Goal: Task Accomplishment & Management: Use online tool/utility

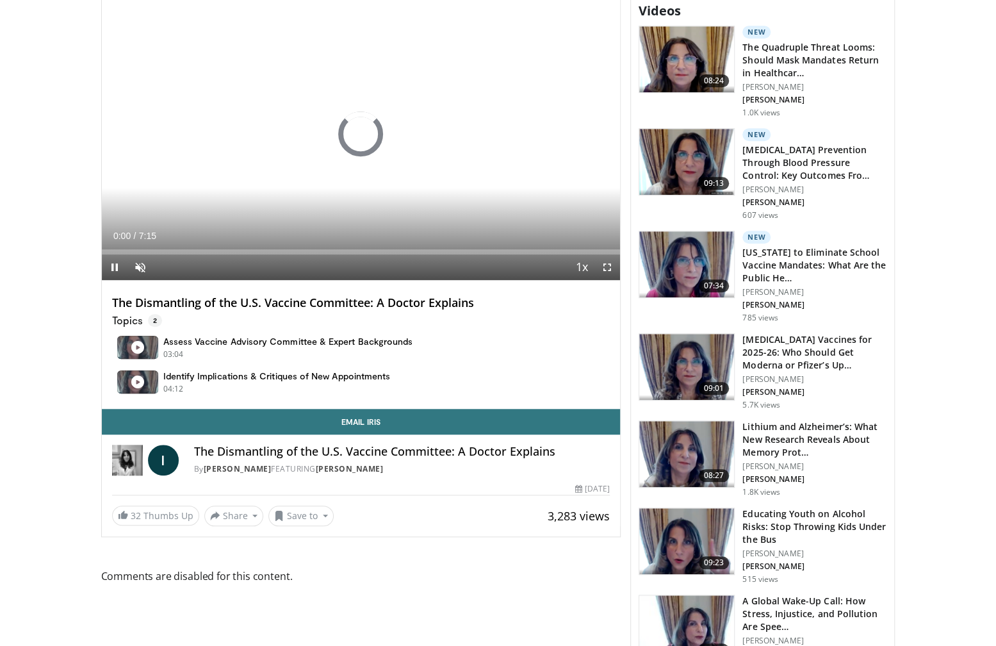
scroll to position [472, 0]
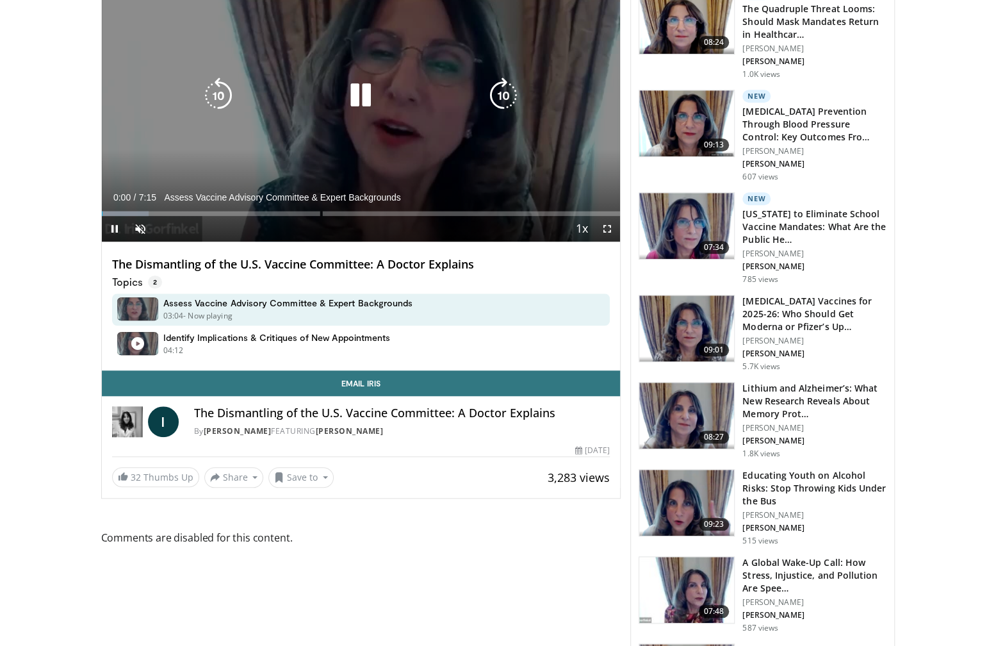
click at [357, 101] on icon "Video Player" at bounding box center [361, 96] width 36 height 36
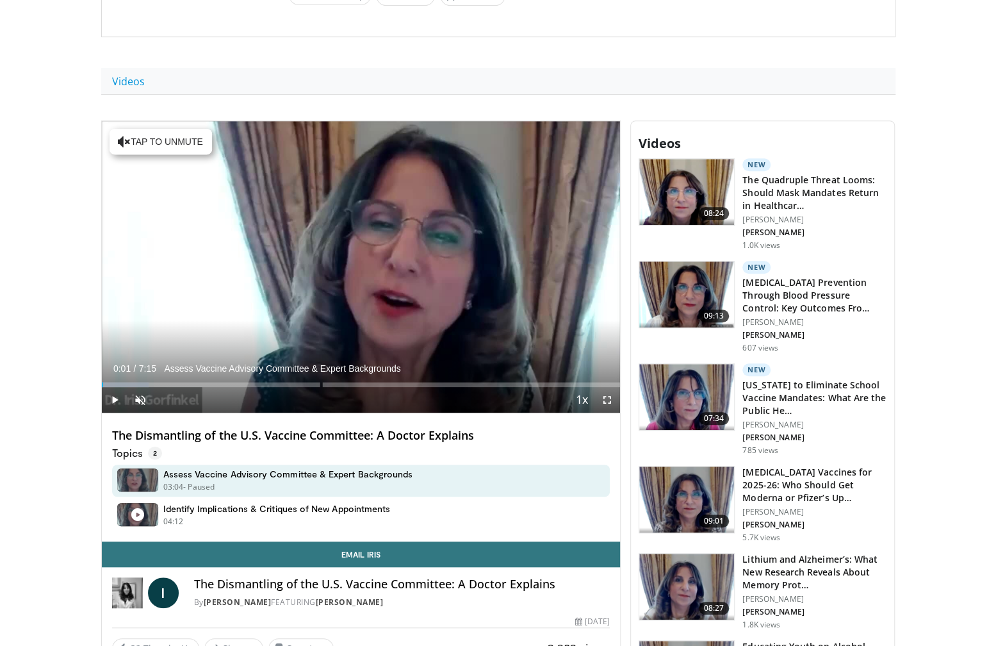
scroll to position [304, 0]
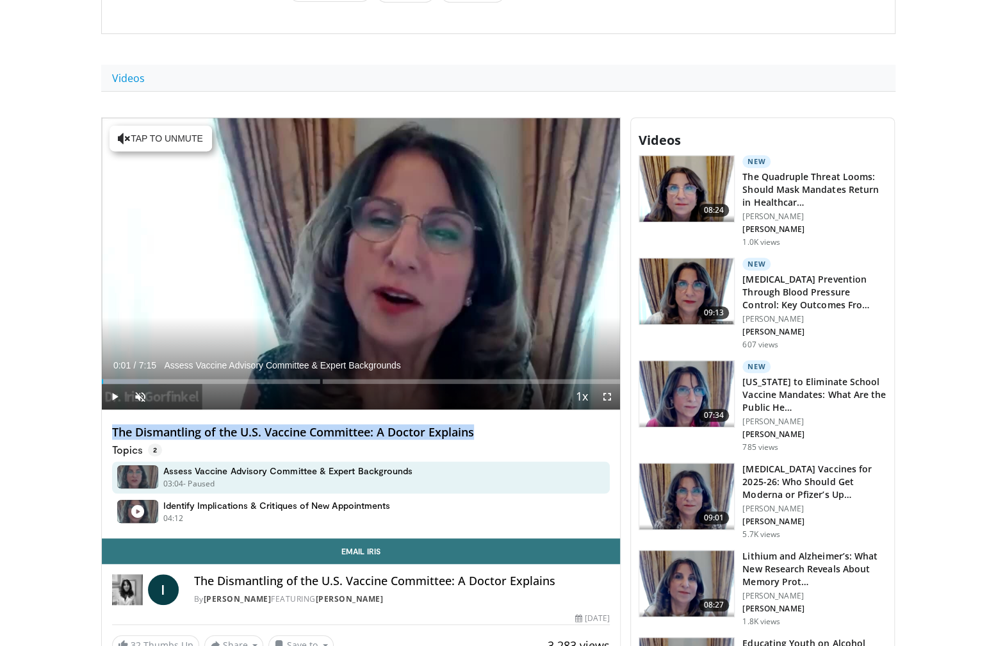
drag, startPoint x: 156, startPoint y: 426, endPoint x: 512, endPoint y: 436, distance: 356.4
click at [512, 436] on div "The Dismantling of the U.S. Vaccine Committee: A Doctor Explains Topics 2 Asses…" at bounding box center [361, 474] width 519 height 128
copy h4 "The Dismantling of the U.S. Vaccine Committee: A Doctor Explains"
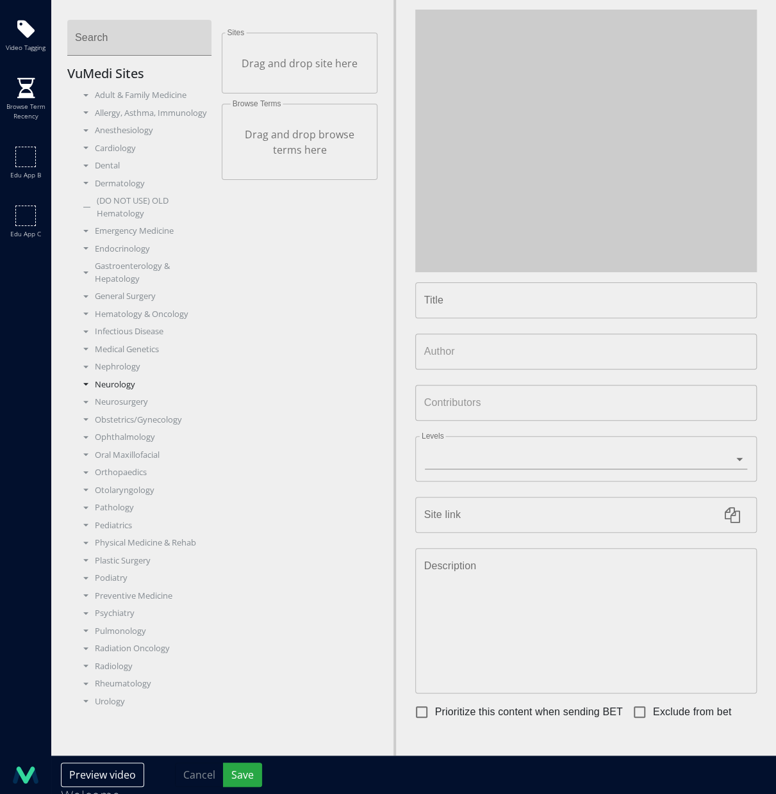
type input "**********"
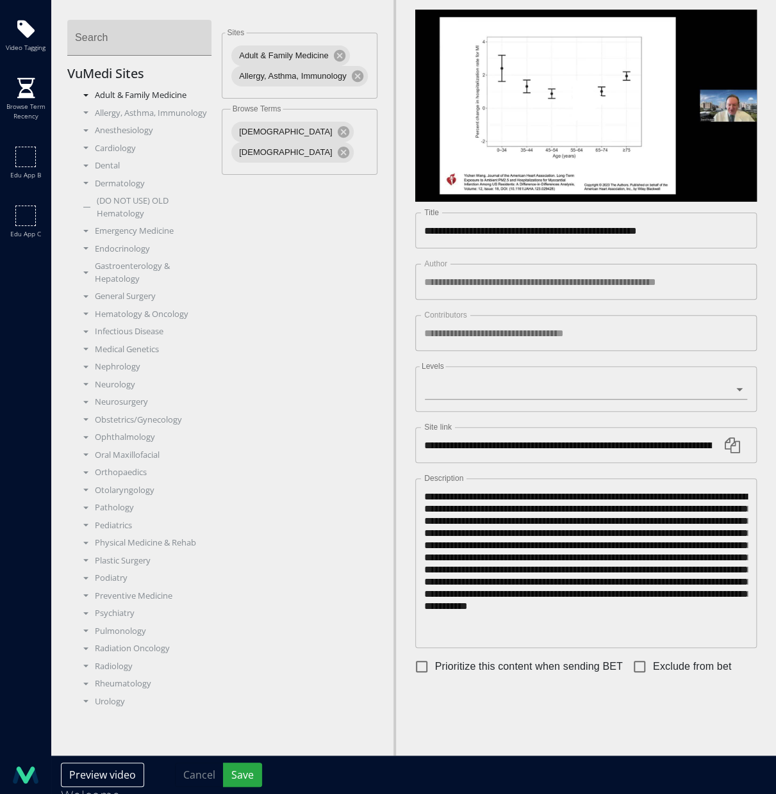
click at [83, 92] on div "Adult & Family Medicine" at bounding box center [144, 95] width 135 height 13
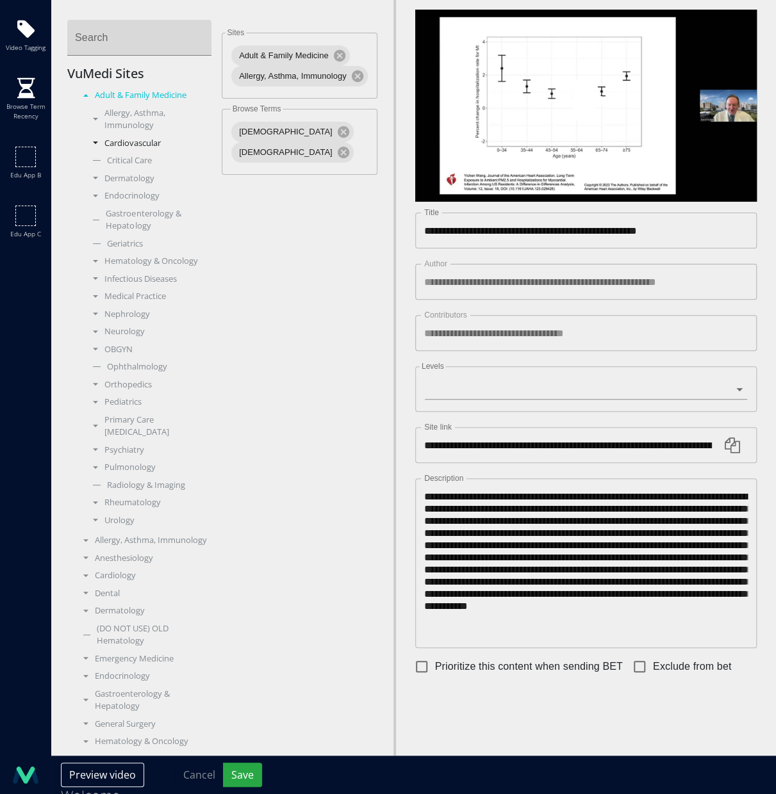
click at [100, 144] on div "Cardiovascular" at bounding box center [149, 143] width 126 height 13
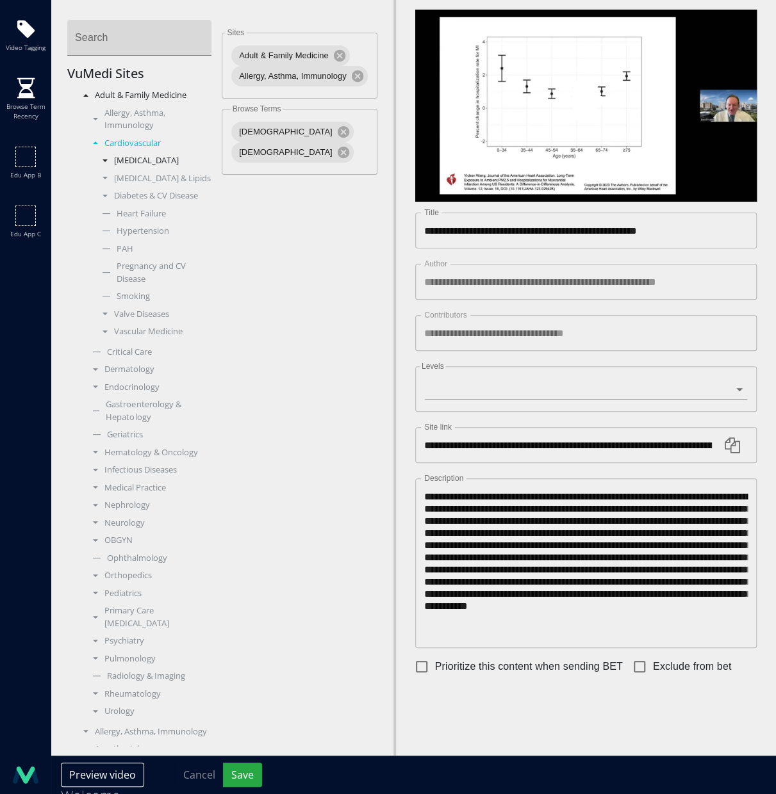
click at [110, 160] on div "[MEDICAL_DATA]" at bounding box center [154, 160] width 116 height 13
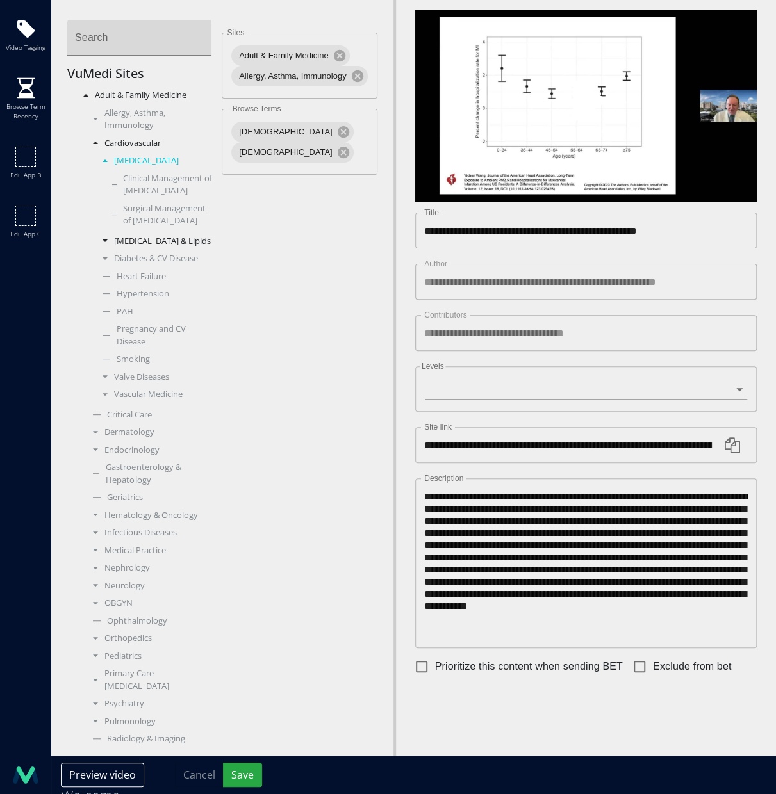
click at [106, 242] on span at bounding box center [105, 241] width 5 height 3
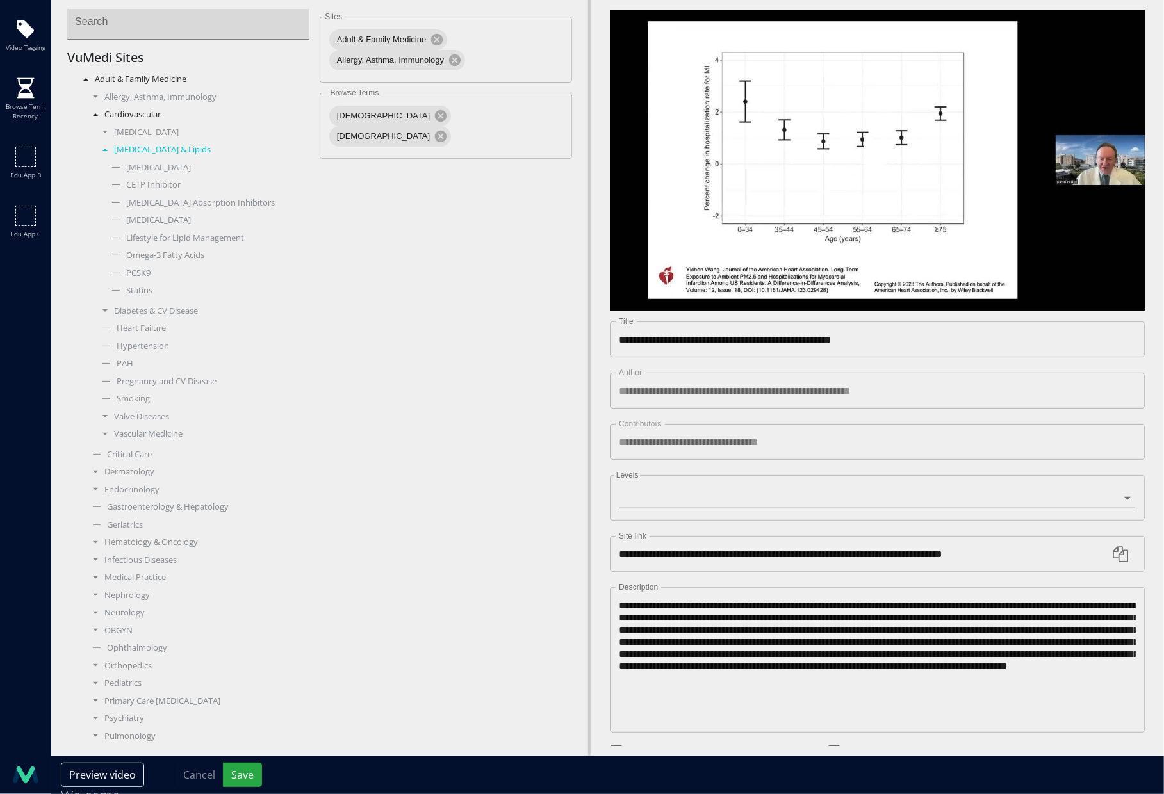
scroll to position [22, 0]
click at [107, 305] on div "Diabetes & CV Disease" at bounding box center [203, 305] width 214 height 13
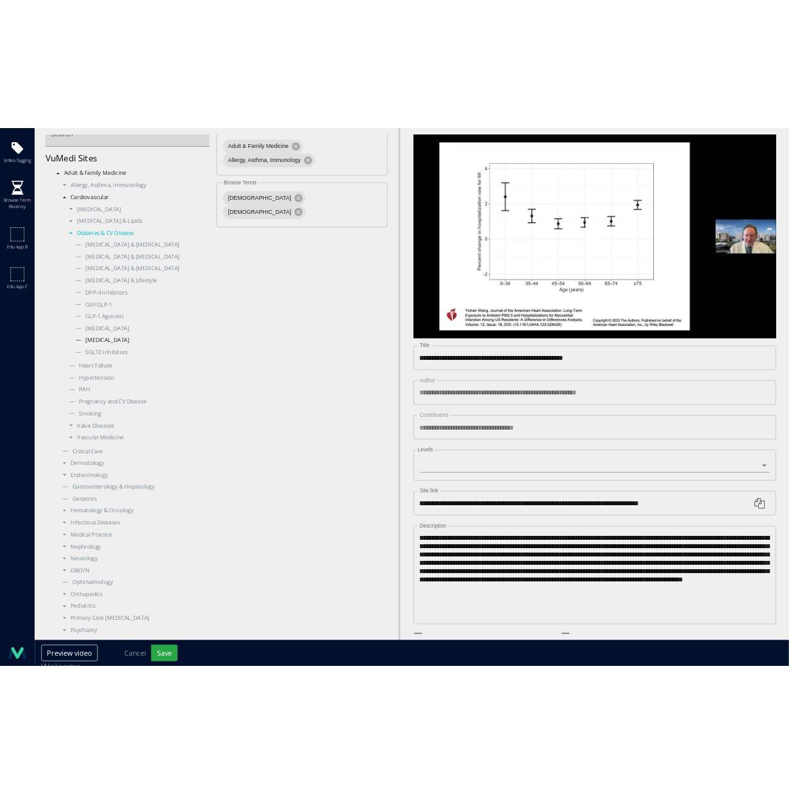
scroll to position [0, 0]
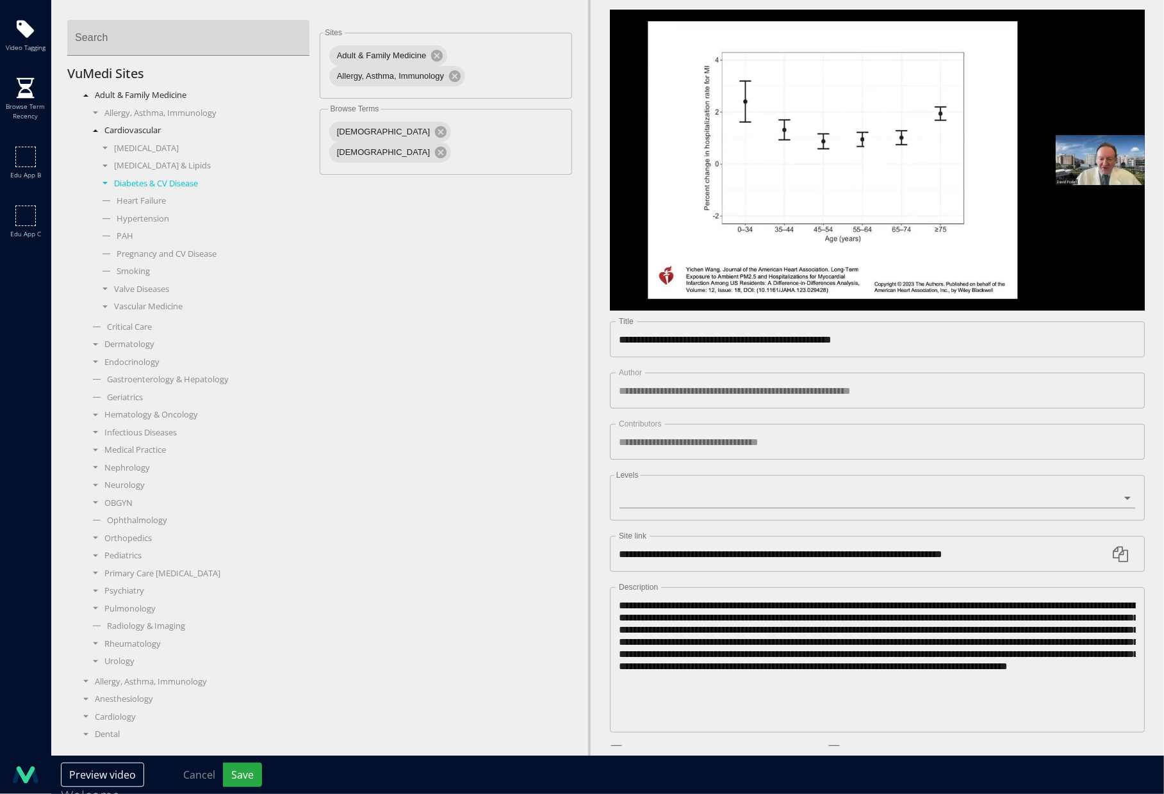
drag, startPoint x: 247, startPoint y: 338, endPoint x: 53, endPoint y: 410, distance: 207.6
click at [0, 0] on body "Video tagging Browse term recency Edu app b Edu app c Sites Adult & Family Medi…" at bounding box center [582, 397] width 1164 height 794
click at [109, 167] on div "Cholesterol & Lipids" at bounding box center [203, 166] width 214 height 13
